Goal: Task Accomplishment & Management: Complete application form

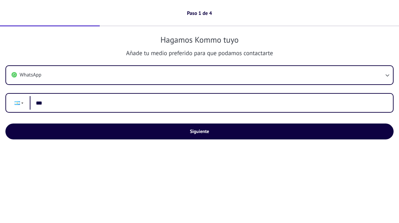
click at [69, 101] on input "***" at bounding box center [208, 103] width 357 height 14
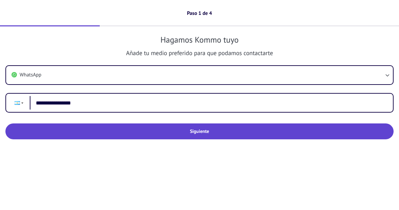
type input "**********"
click at [144, 132] on span "Siguiente" at bounding box center [200, 131] width 372 height 5
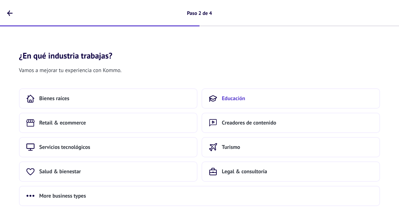
click at [224, 100] on span "Educación" at bounding box center [233, 98] width 23 height 7
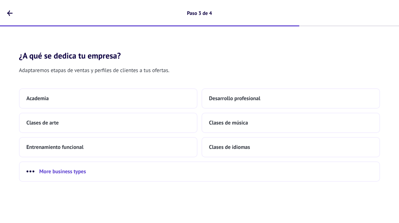
click at [48, 173] on span "More business types" at bounding box center [62, 171] width 47 height 7
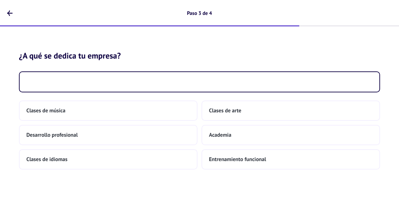
click at [26, 82] on input at bounding box center [199, 81] width 359 height 18
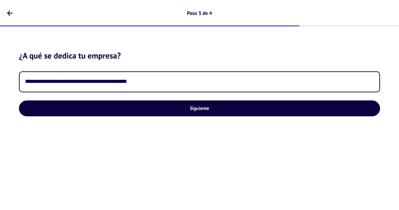
type input "**********"
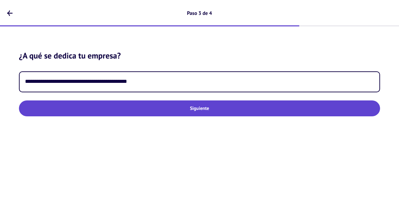
click at [172, 113] on button "Siguiente" at bounding box center [199, 108] width 361 height 16
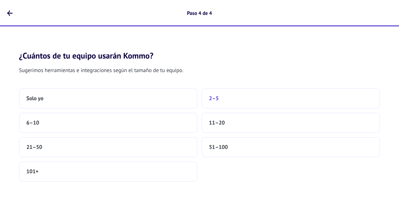
click at [244, 95] on button "2–5" at bounding box center [290, 98] width 178 height 20
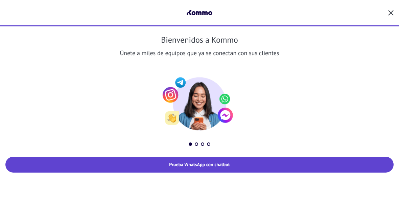
click at [213, 165] on span "Prueba WhatsApp con chatbot" at bounding box center [199, 164] width 60 height 5
click at [175, 168] on button "Prueba WhatsApp con chatbot" at bounding box center [199, 164] width 388 height 16
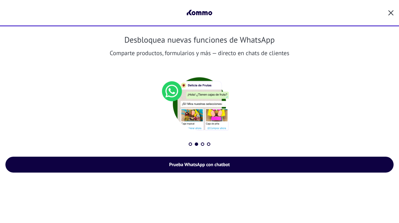
click at [383, 10] on div at bounding box center [199, 13] width 388 height 26
click at [390, 11] on icon "button" at bounding box center [390, 12] width 5 height 5
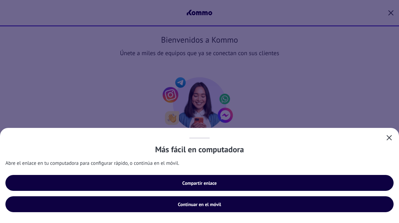
click at [183, 205] on span "Continuar en el móvil" at bounding box center [199, 204] width 43 height 5
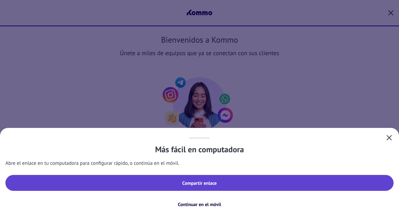
click at [217, 181] on span "Compartir enlace" at bounding box center [200, 182] width 372 height 5
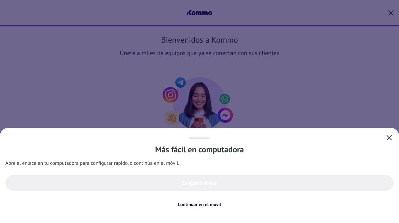
click at [385, 142] on button "button" at bounding box center [388, 137] width 9 height 9
